Goal: Find specific page/section: Find specific page/section

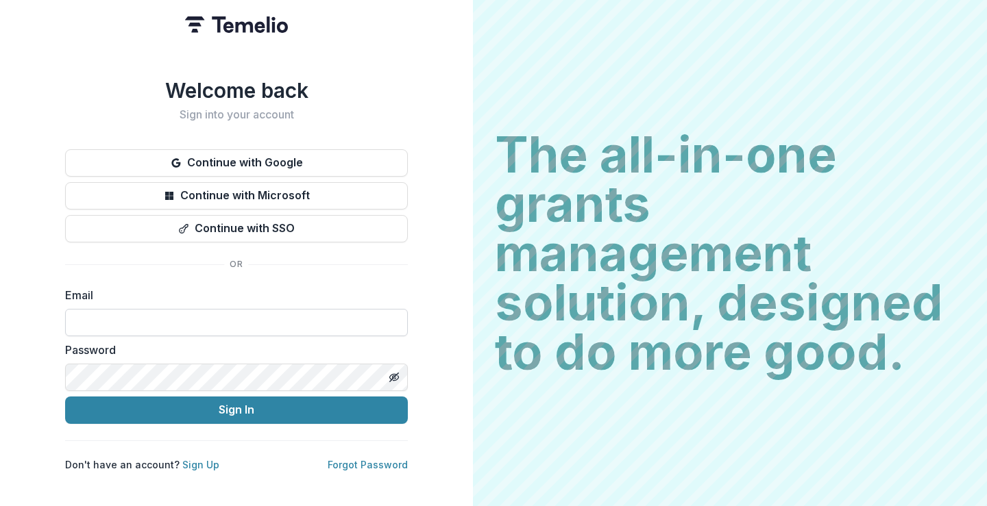
click at [218, 310] on input at bounding box center [236, 322] width 343 height 27
type input "**********"
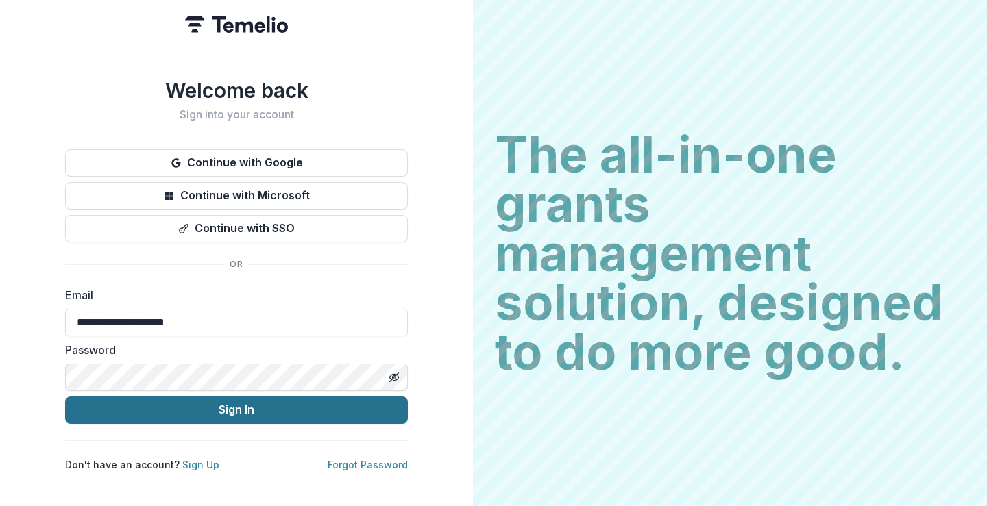
click at [254, 412] on button "Sign In" at bounding box center [236, 410] width 343 height 27
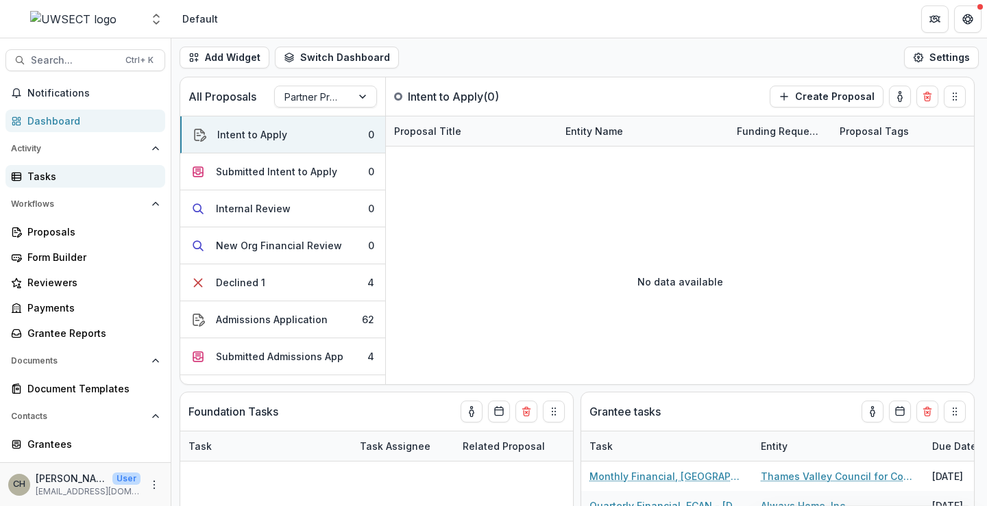
click at [54, 184] on link "Tasks" at bounding box center [85, 176] width 160 height 23
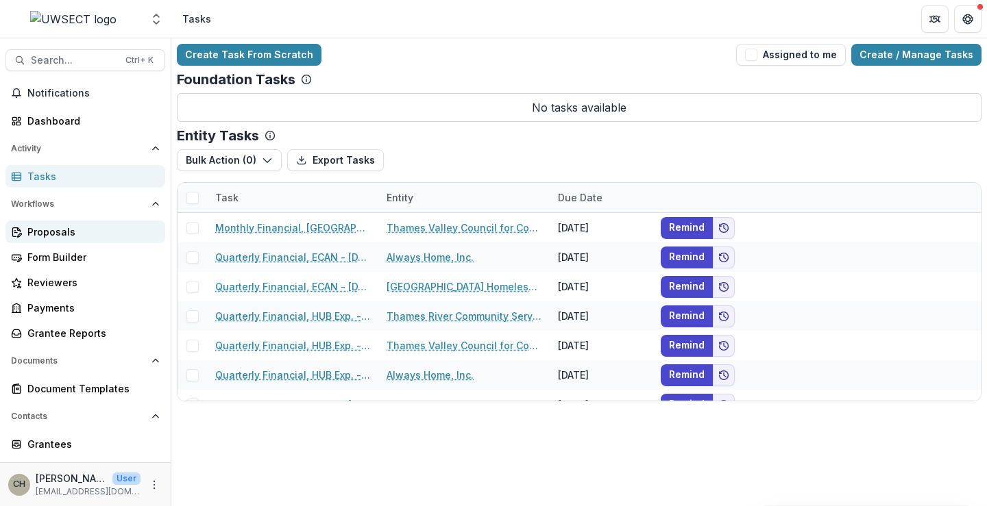
click at [62, 227] on div "Proposals" at bounding box center [90, 232] width 127 height 14
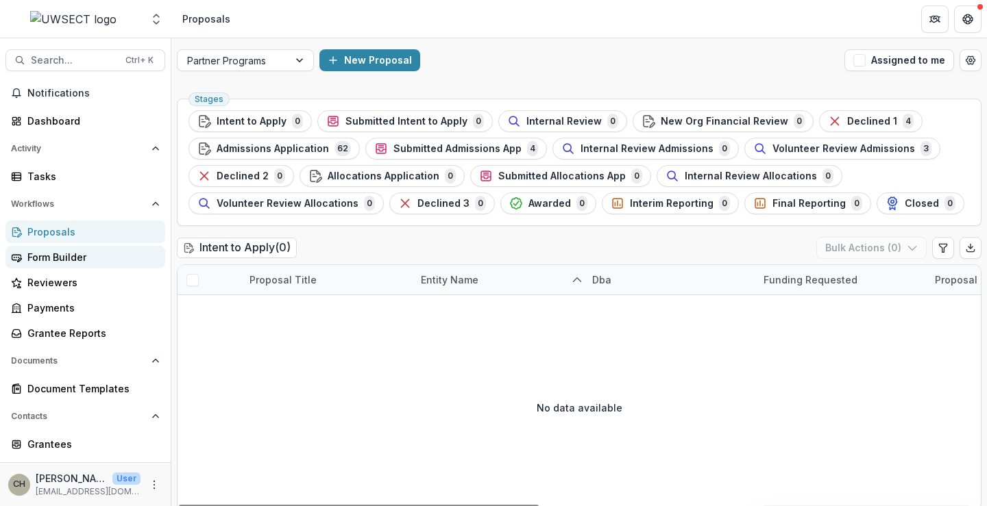
click at [62, 254] on div "Form Builder" at bounding box center [90, 257] width 127 height 14
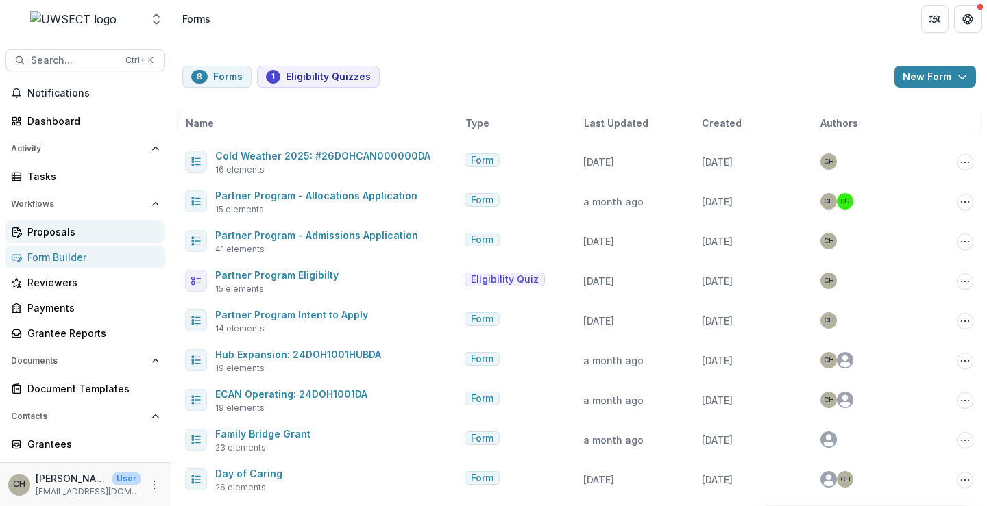
click at [61, 225] on div "Proposals" at bounding box center [90, 232] width 127 height 14
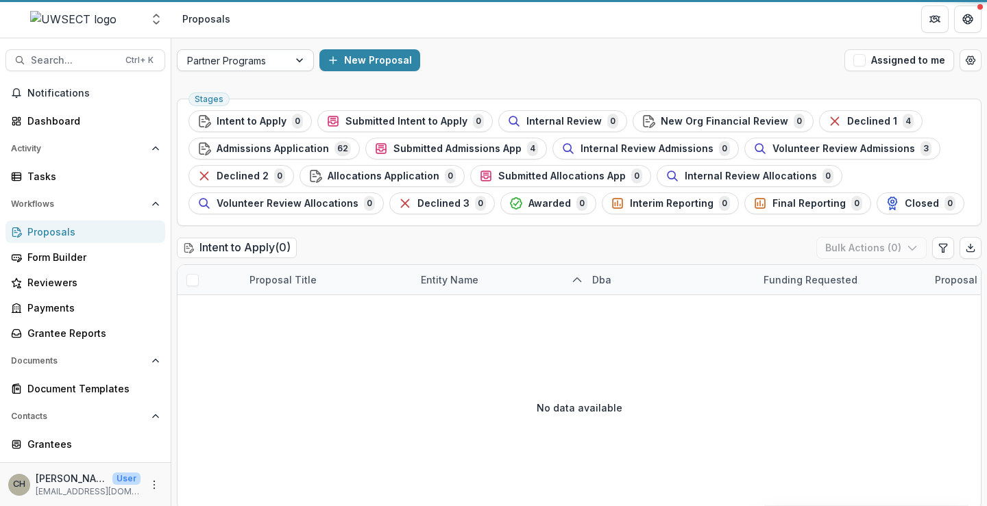
click at [295, 65] on div at bounding box center [300, 60] width 25 height 21
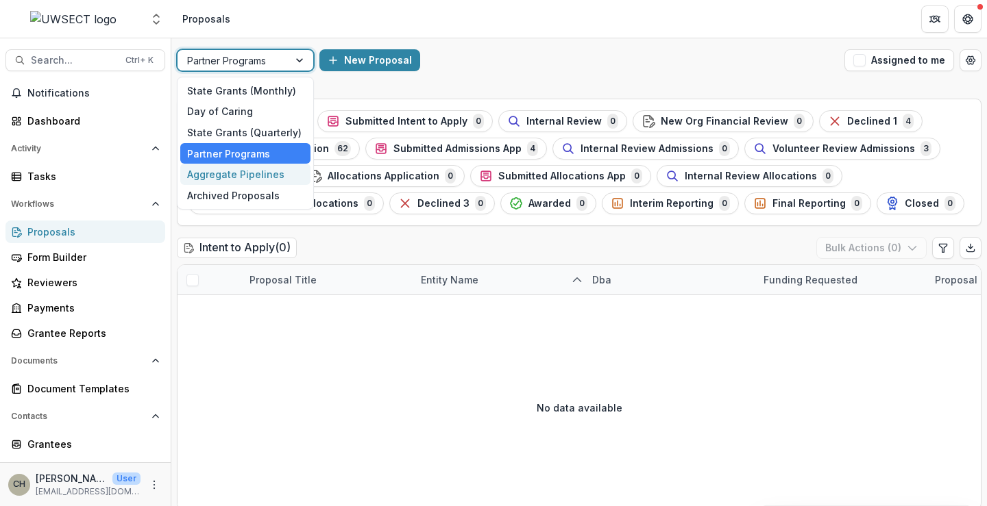
click at [202, 175] on div "Aggregate Pipelines" at bounding box center [245, 174] width 130 height 21
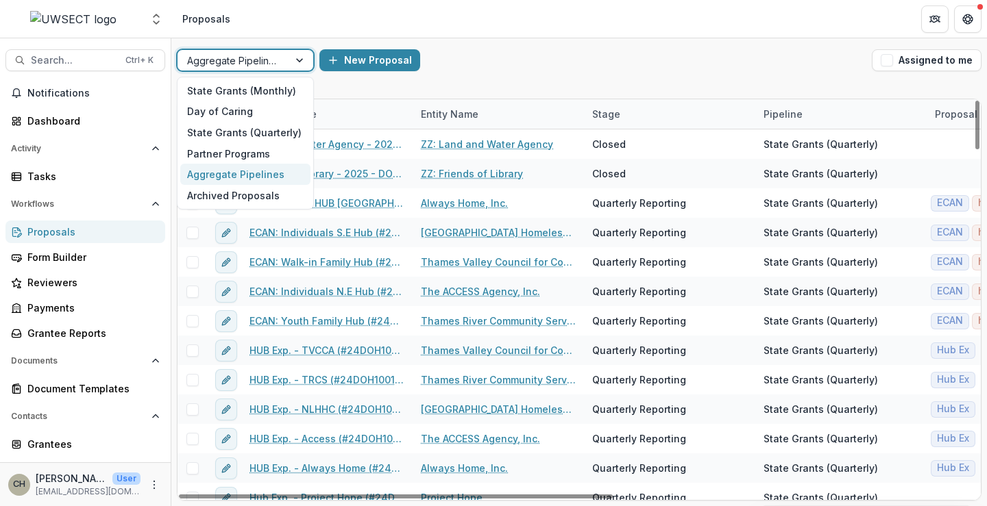
click at [253, 63] on div at bounding box center [233, 60] width 92 height 17
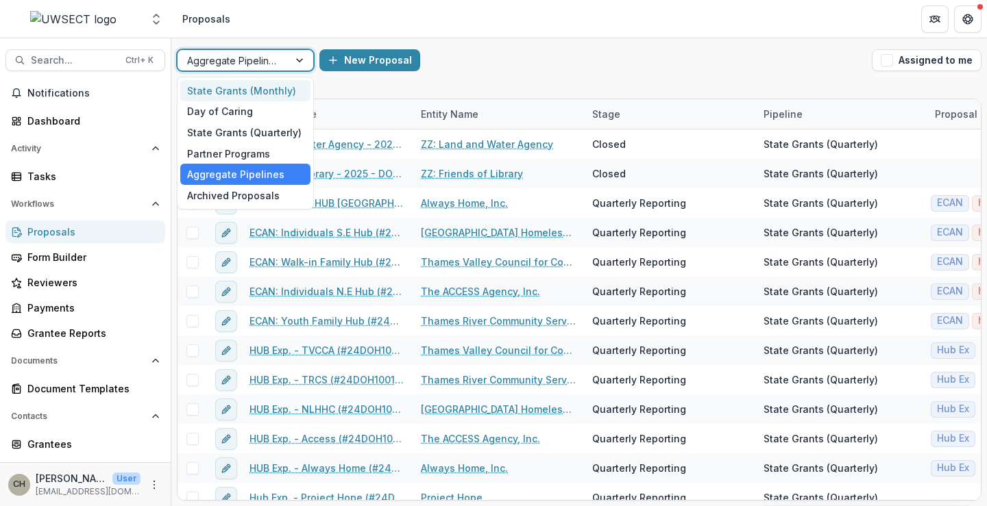
click at [247, 90] on div "State Grants (Monthly)" at bounding box center [245, 90] width 130 height 21
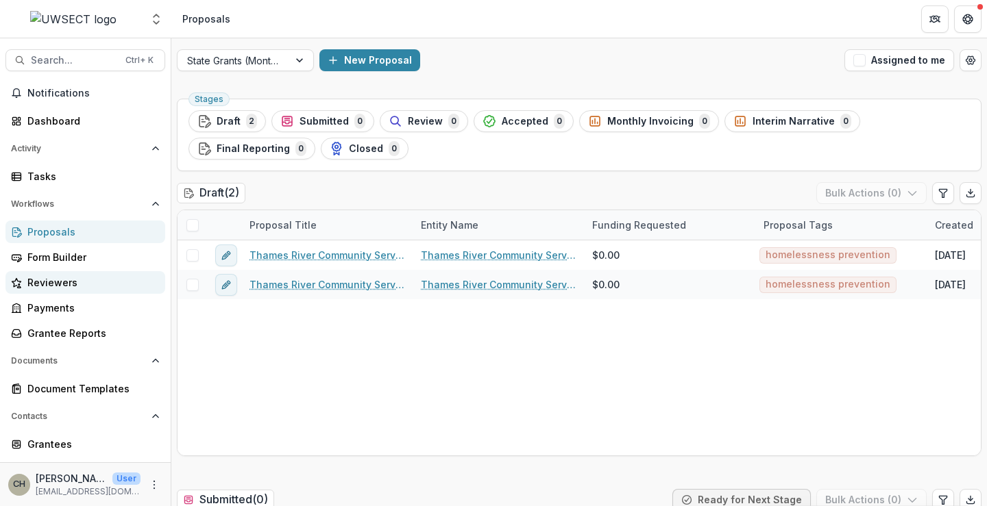
click at [79, 274] on link "Reviewers" at bounding box center [85, 282] width 160 height 23
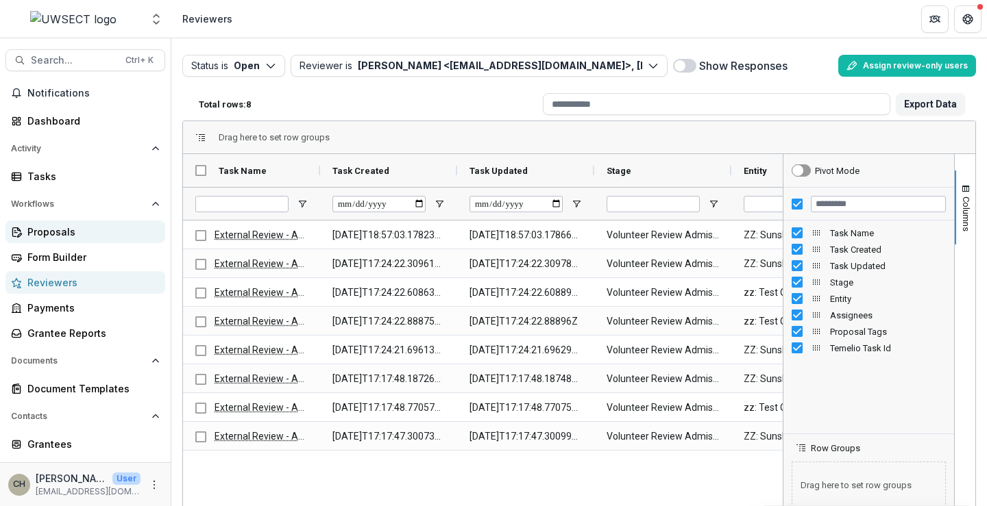
click at [62, 234] on div "Proposals" at bounding box center [90, 232] width 127 height 14
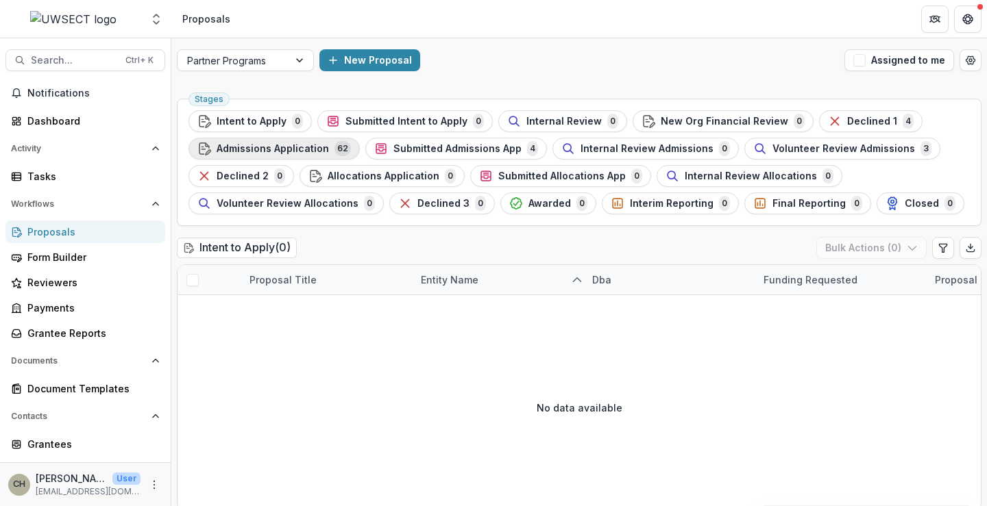
click at [295, 146] on span "Admissions Application" at bounding box center [273, 149] width 112 height 12
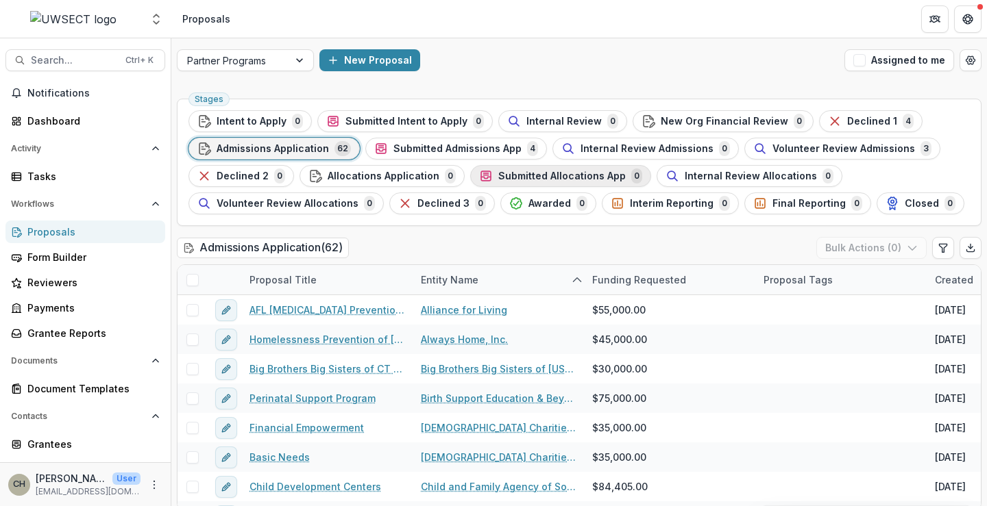
scroll to position [10, 0]
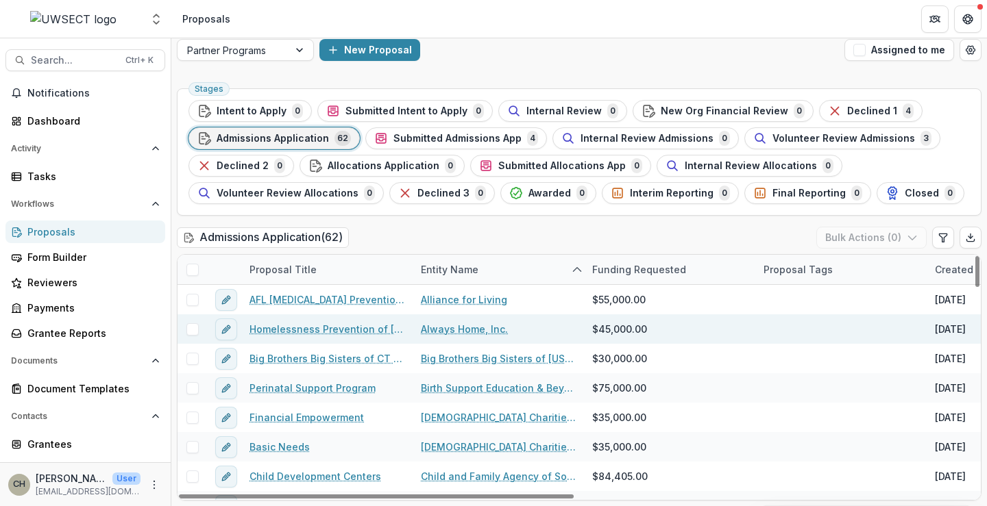
click at [328, 330] on link "Homelessness Prevention of low-income families with minor children" at bounding box center [326, 329] width 155 height 14
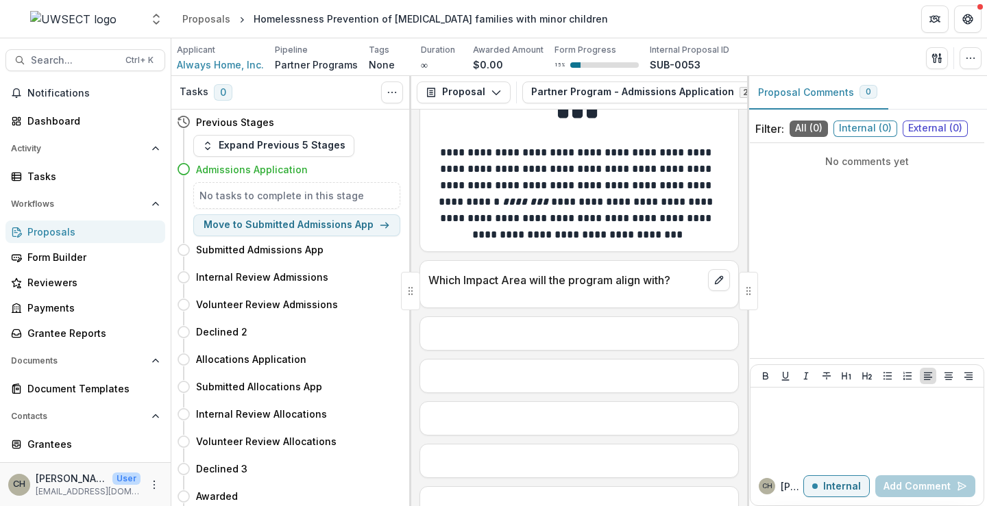
scroll to position [2282, 0]
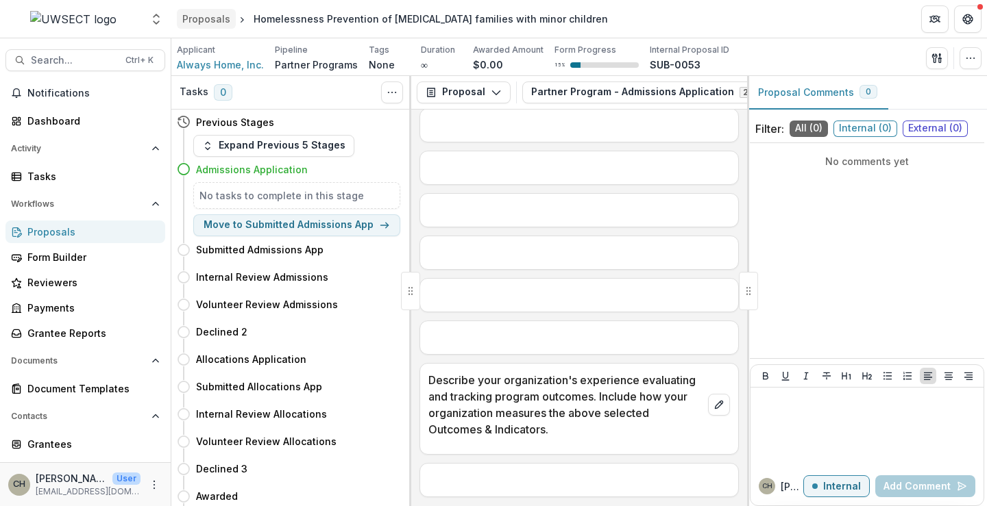
click at [191, 16] on div "Proposals" at bounding box center [206, 19] width 48 height 14
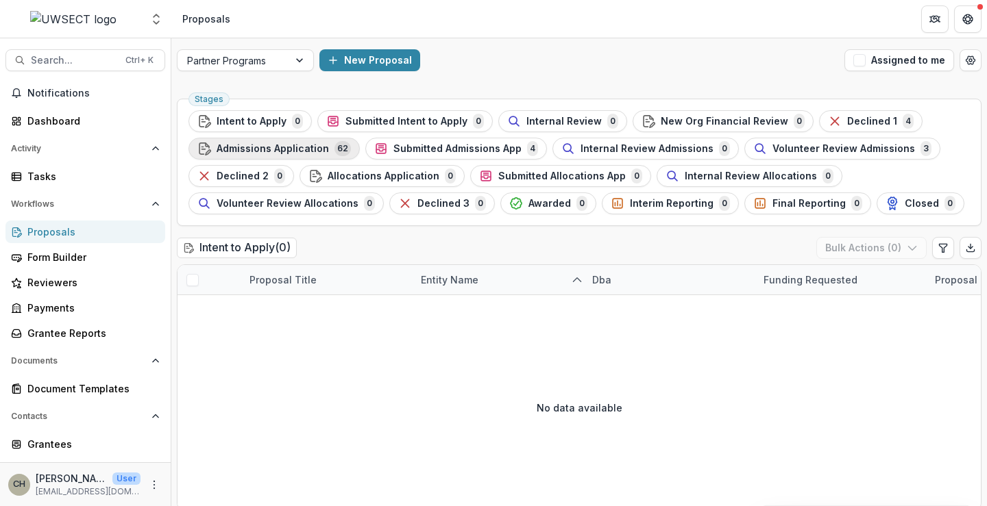
click at [308, 144] on span "Admissions Application" at bounding box center [273, 149] width 112 height 12
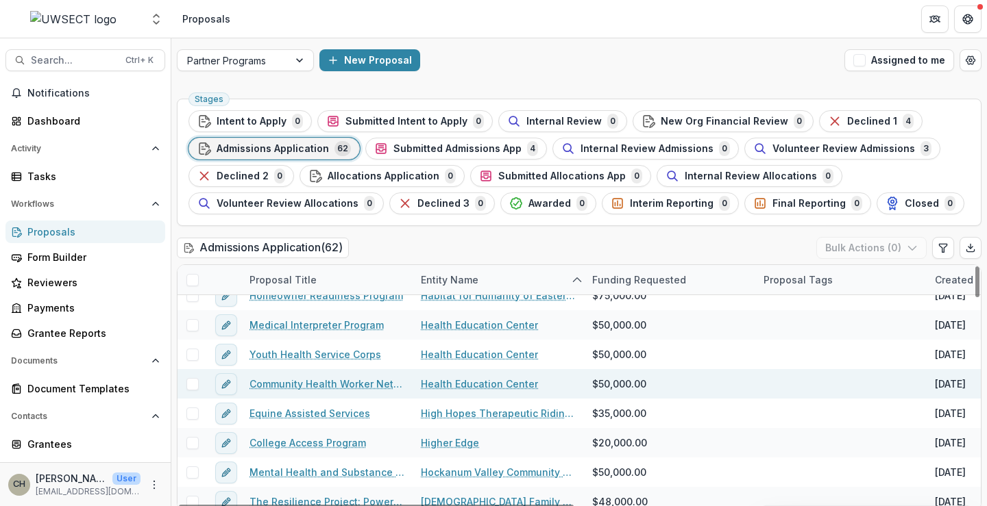
scroll to position [548, 0]
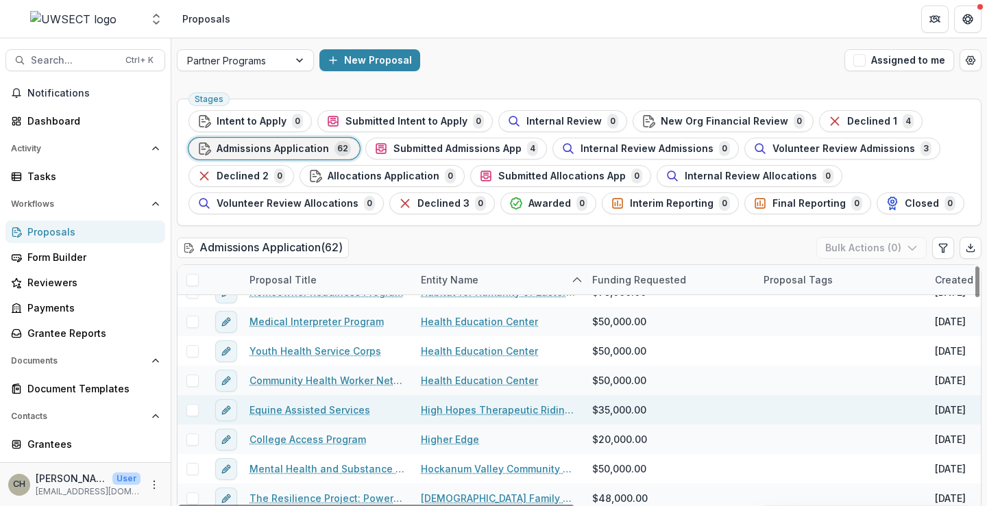
click at [307, 409] on link "Equine Assisted Services" at bounding box center [309, 410] width 121 height 14
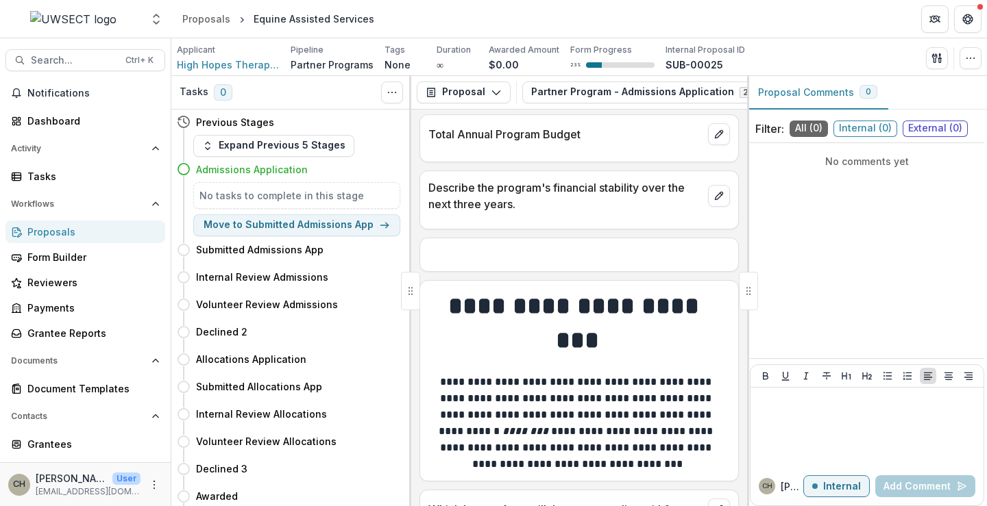
scroll to position [1713, 0]
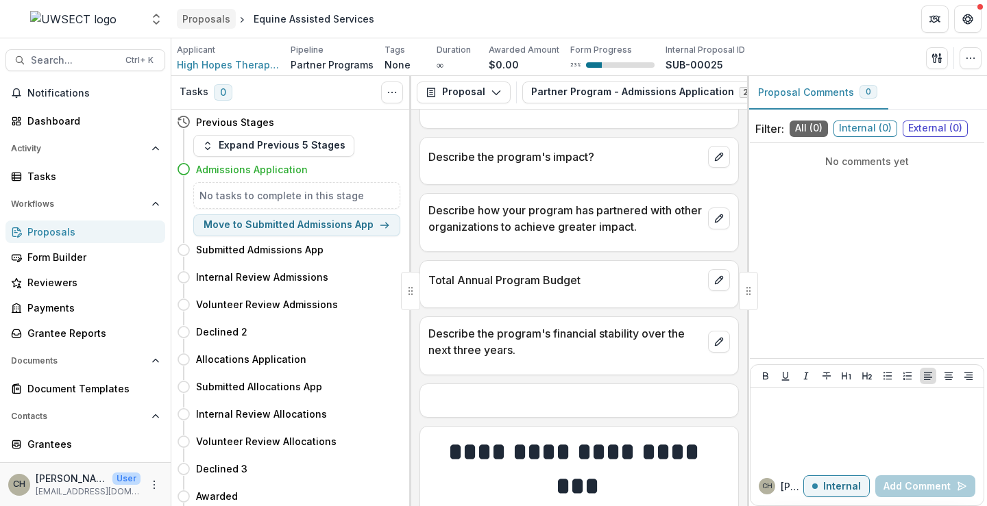
click at [198, 17] on div "Proposals" at bounding box center [206, 19] width 48 height 14
